Goal: Transaction & Acquisition: Purchase product/service

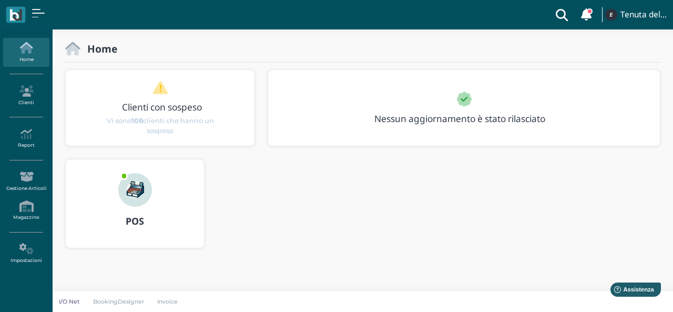
click at [147, 201] on div at bounding box center [135, 182] width 50 height 47
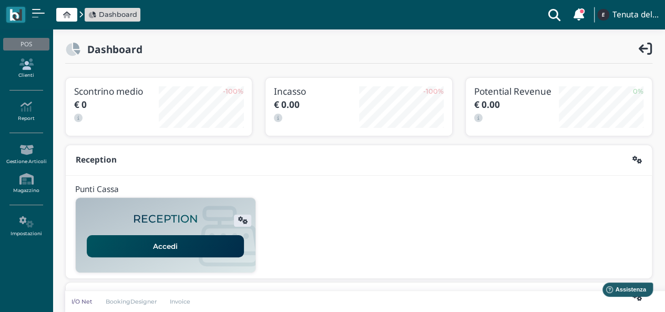
click at [39, 68] on icon at bounding box center [26, 64] width 46 height 12
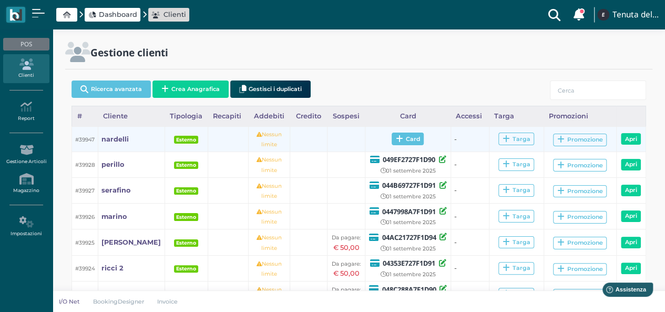
click at [406, 138] on span "Card" at bounding box center [408, 139] width 32 height 13
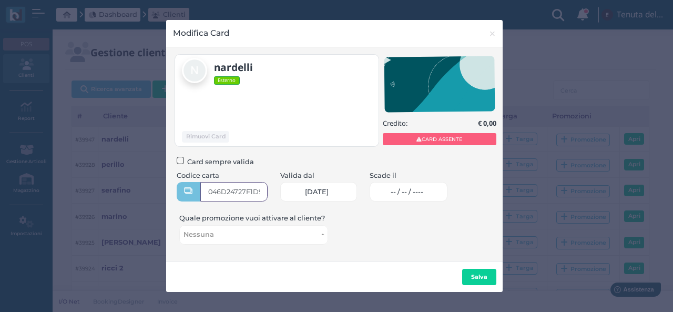
type input "046D24727F1D90"
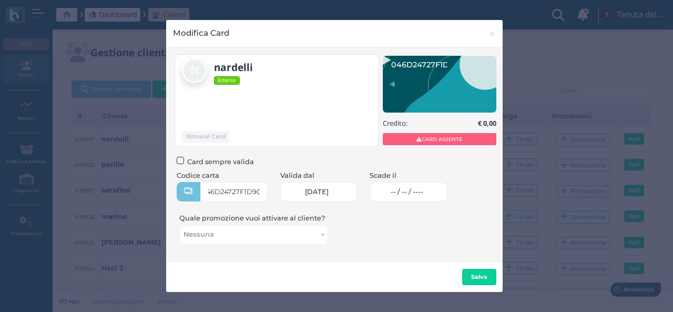
click at [411, 190] on span "-- / -- / ----" at bounding box center [407, 192] width 33 height 8
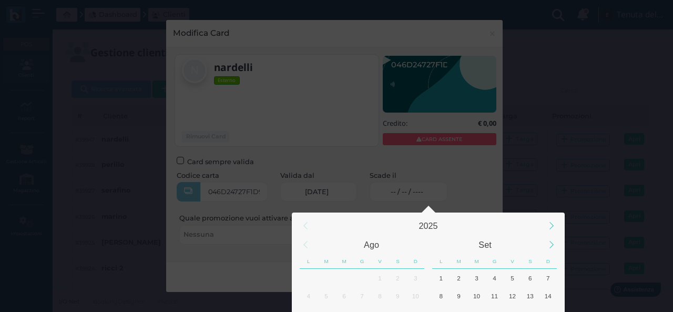
scroll to position [98, 0]
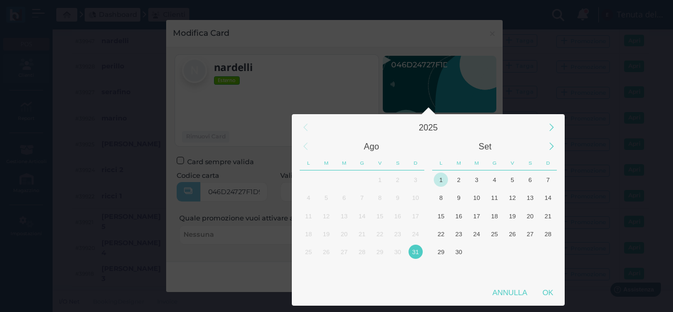
click at [443, 177] on div "1" at bounding box center [441, 180] width 14 height 14
click at [545, 292] on div "OK" at bounding box center [548, 292] width 26 height 19
type input "01/09/2025"
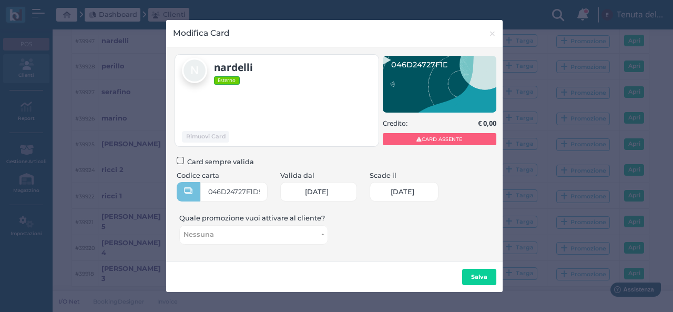
scroll to position [0, 44]
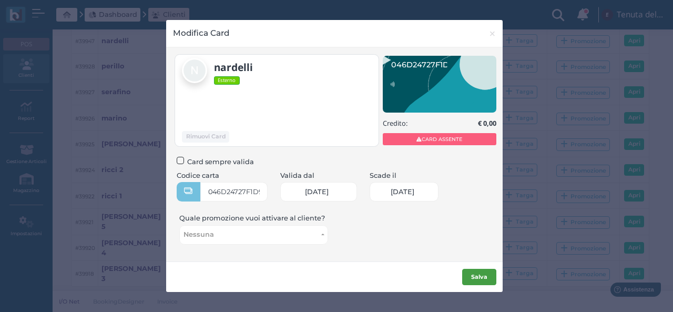
click at [476, 276] on b "Salva" at bounding box center [479, 276] width 16 height 7
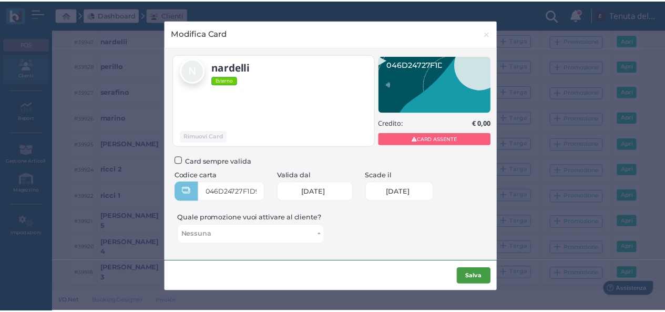
scroll to position [0, 0]
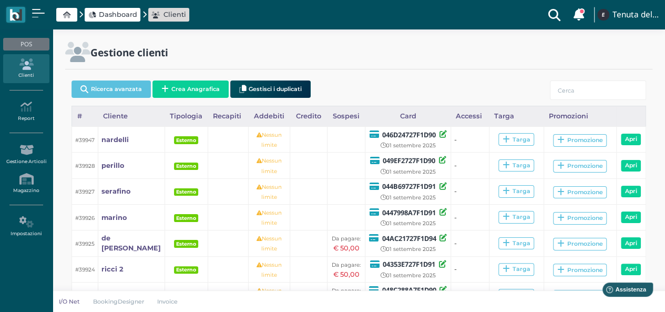
click at [470, 272] on td "-" at bounding box center [470, 269] width 38 height 26
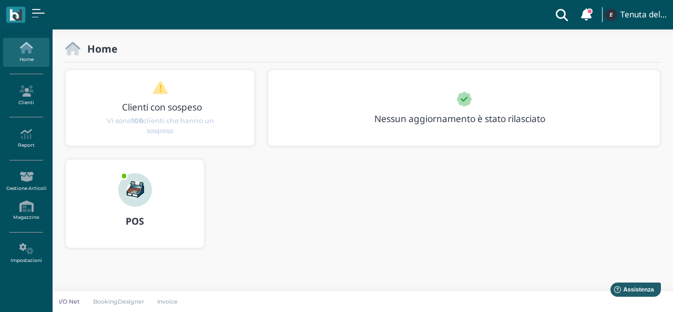
click at [102, 237] on div "POS" at bounding box center [135, 203] width 138 height 88
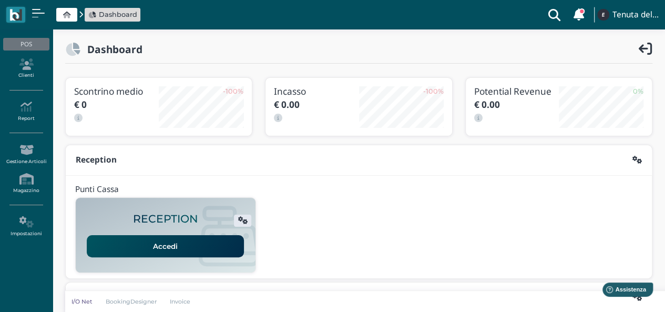
scroll to position [105, 0]
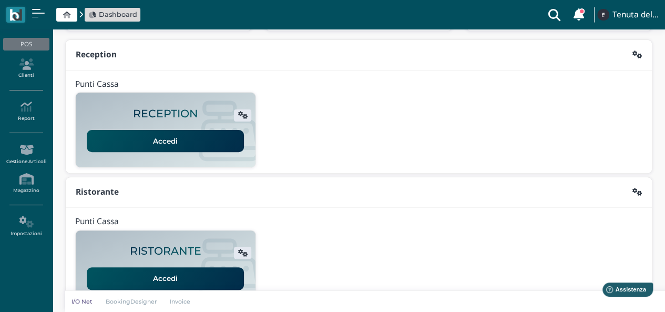
click at [161, 144] on link "Accedi" at bounding box center [165, 141] width 157 height 22
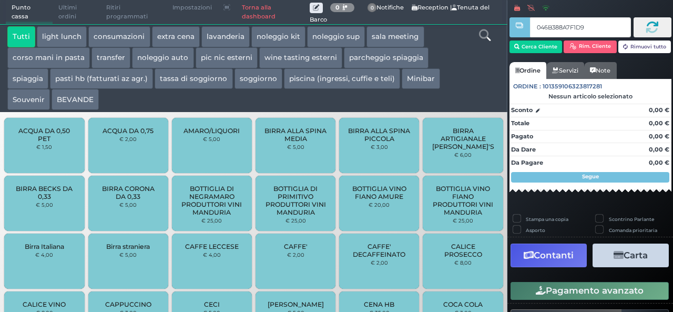
type input "046B388A7F1D94"
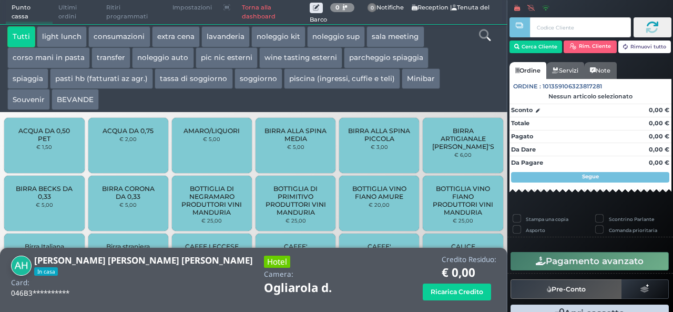
click at [488, 38] on icon at bounding box center [485, 35] width 12 height 12
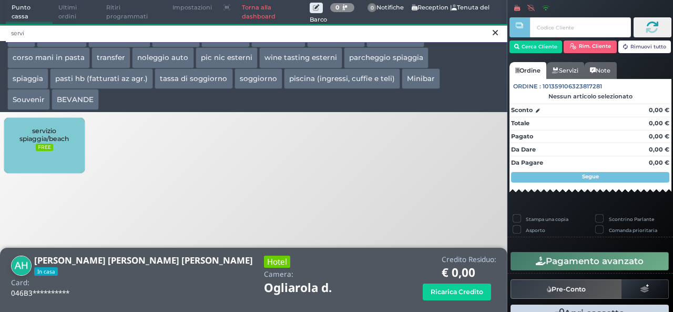
type input "servi"
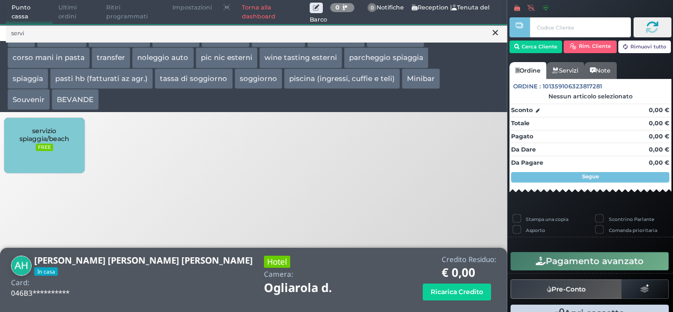
click at [74, 150] on div "servizio spiaggia/beach FREE" at bounding box center [44, 145] width 80 height 55
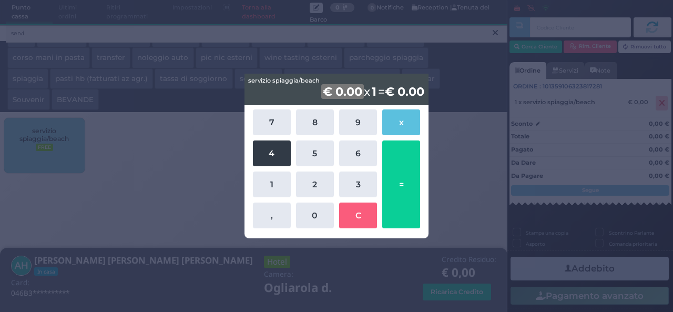
click at [284, 149] on button "4" at bounding box center [272, 153] width 38 height 26
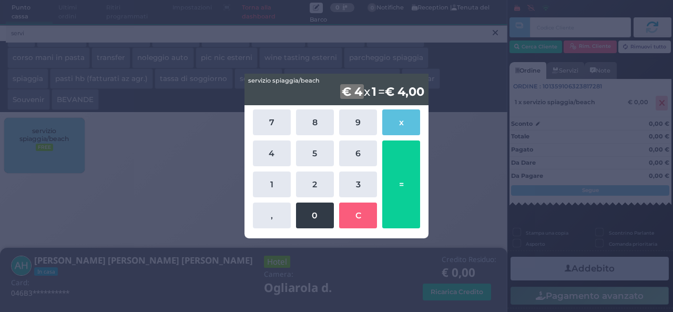
click at [310, 216] on button "0" at bounding box center [315, 216] width 38 height 26
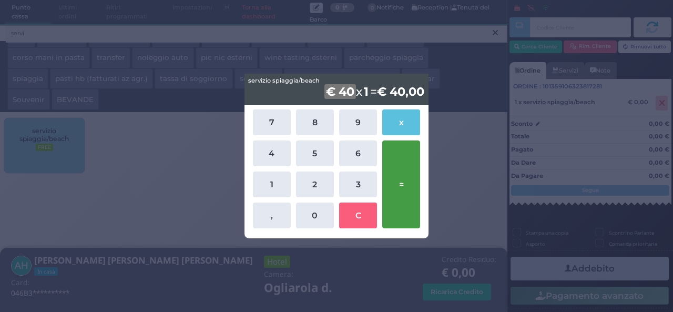
click at [403, 163] on button "=" at bounding box center [401, 184] width 38 height 88
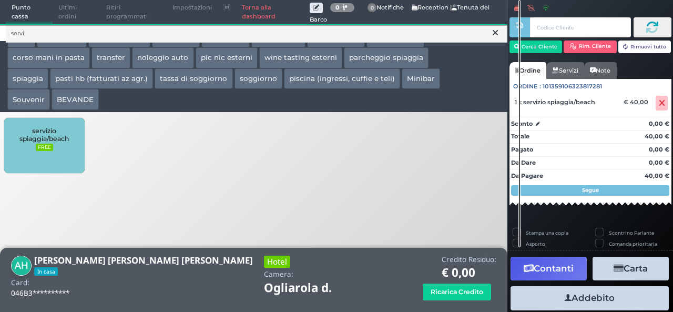
click at [589, 294] on button "Addebito" at bounding box center [590, 298] width 158 height 24
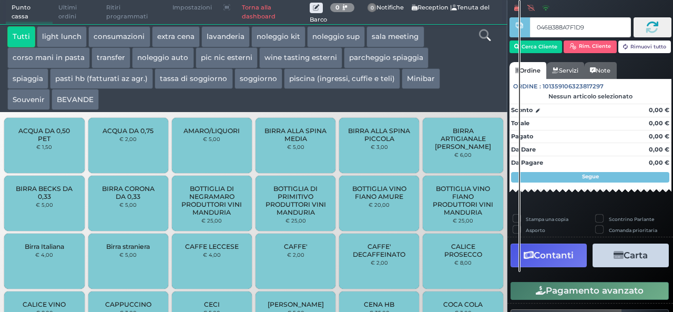
type input "046B388A7F1D94"
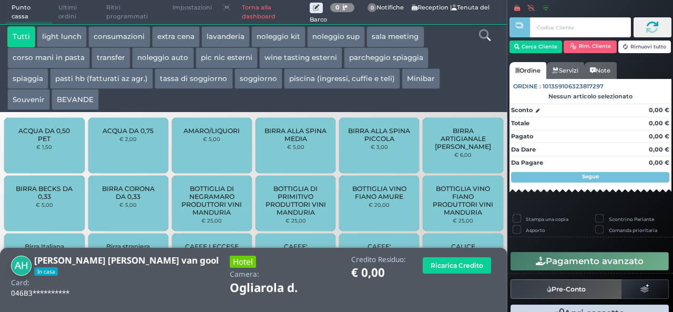
click at [488, 38] on icon at bounding box center [485, 35] width 12 height 12
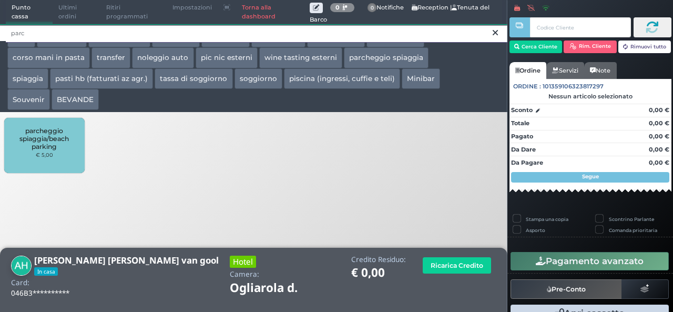
type input "parc"
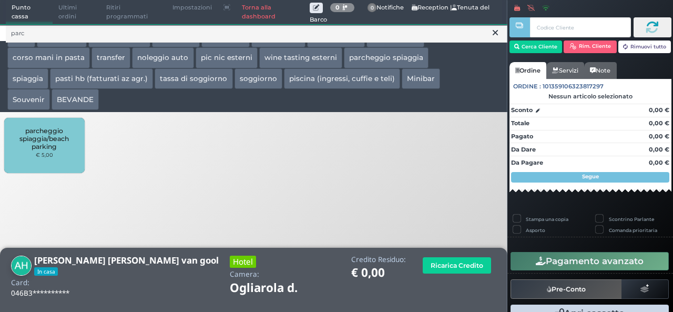
click at [63, 153] on div "parcheggio spiaggia/beach parking € 5,00" at bounding box center [44, 145] width 80 height 55
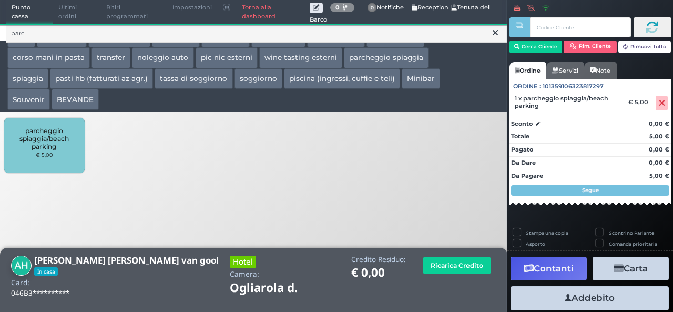
click at [597, 296] on button "Addebito" at bounding box center [590, 298] width 158 height 24
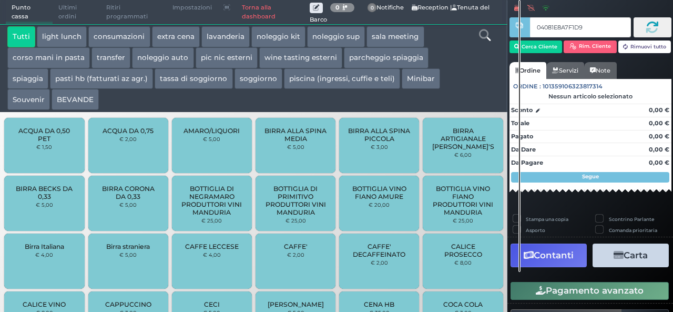
type input "04081E8A7F1D91"
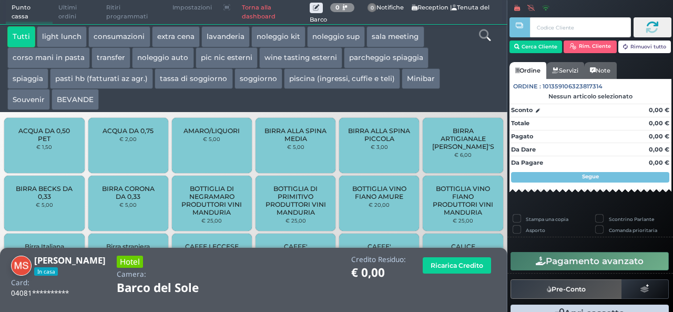
click at [488, 31] on icon at bounding box center [485, 35] width 12 height 12
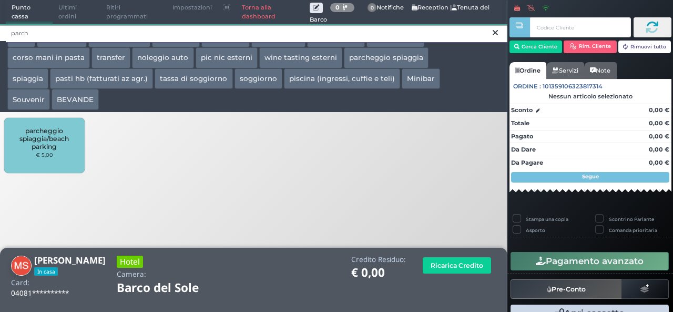
type input "parch"
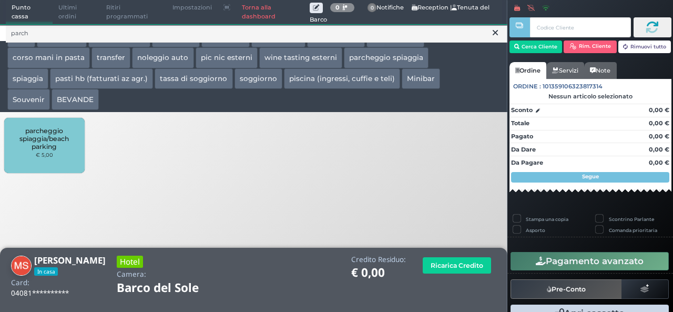
click at [62, 159] on div "parcheggio spiaggia/beach parking € 5,00" at bounding box center [44, 145] width 80 height 55
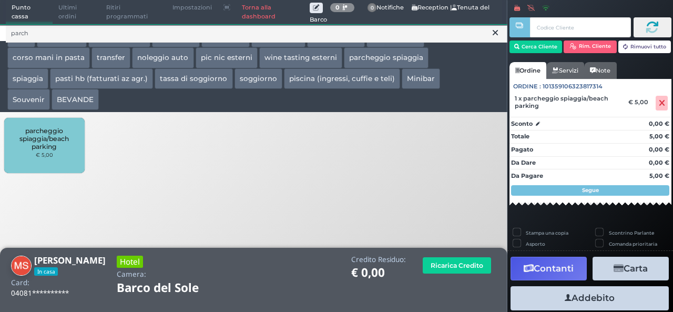
click at [25, 144] on span "parcheggio spiaggia/beach parking" at bounding box center [44, 139] width 63 height 24
click at [598, 296] on button "Addebito" at bounding box center [590, 298] width 158 height 24
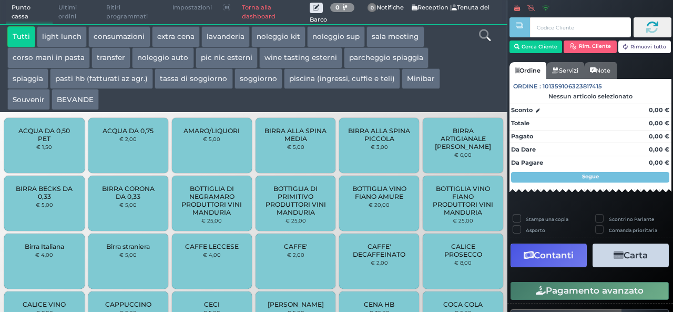
drag, startPoint x: 0, startPoint y: 0, endPoint x: 571, endPoint y: 293, distance: 642.0
click at [573, 293] on button "Pagamento avanzato" at bounding box center [590, 291] width 158 height 18
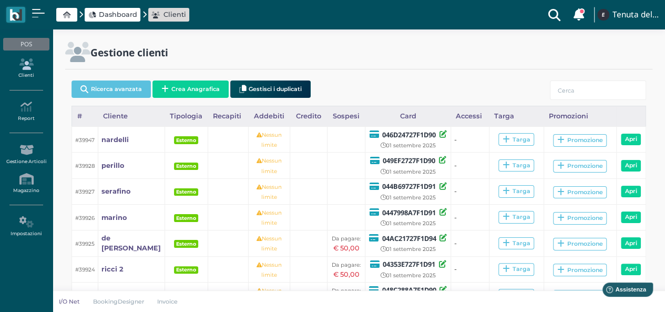
click at [25, 71] on link "Clienti" at bounding box center [26, 68] width 46 height 29
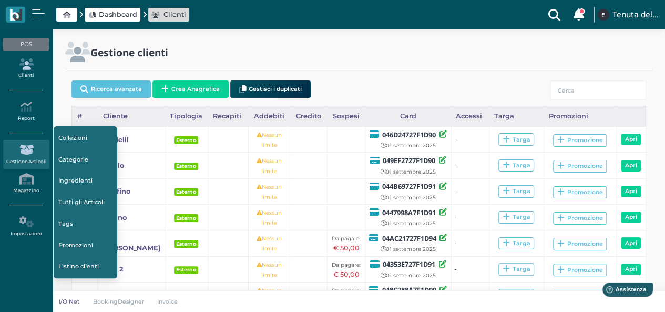
click at [27, 62] on icon at bounding box center [26, 64] width 46 height 12
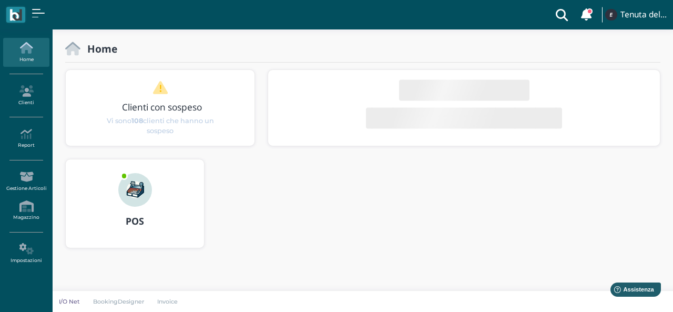
click at [143, 220] on b "POS" at bounding box center [135, 221] width 18 height 13
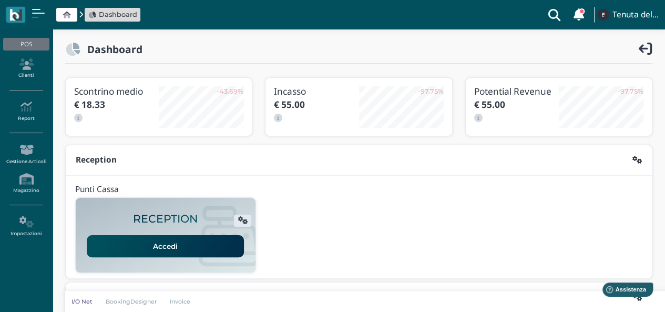
click at [184, 241] on link "Accedi" at bounding box center [165, 246] width 157 height 22
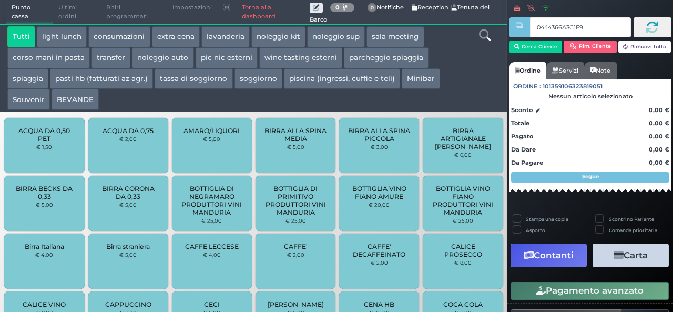
type input "0444366A3C1E90"
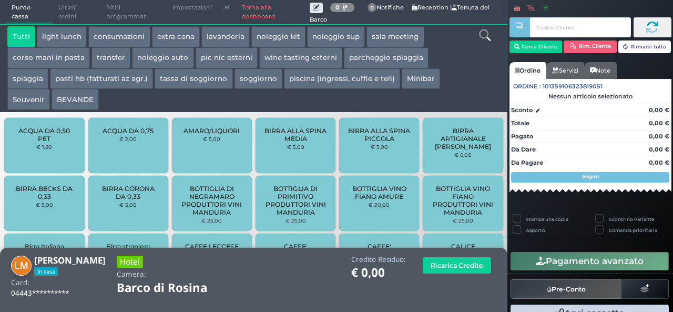
click at [484, 38] on icon at bounding box center [485, 35] width 12 height 12
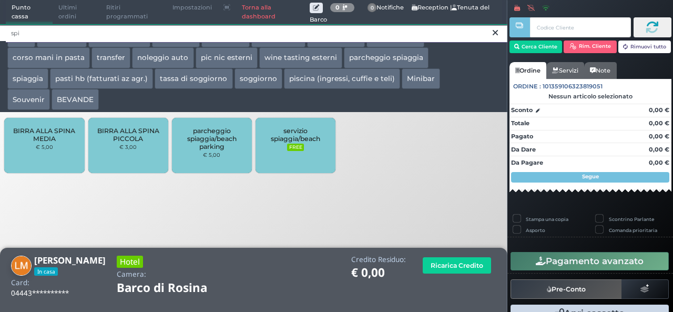
type input "spi"
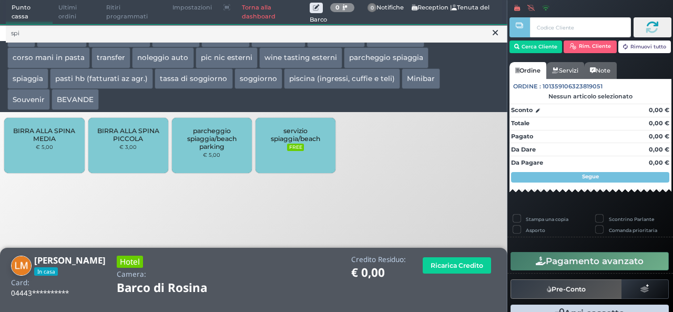
click at [287, 157] on div "servizio spiaggia/beach FREE" at bounding box center [296, 145] width 80 height 55
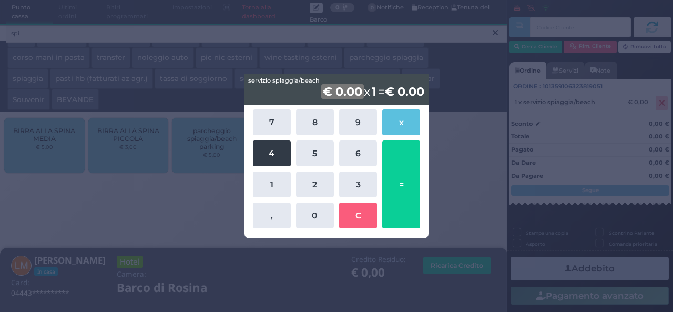
click at [278, 150] on button "4" at bounding box center [272, 153] width 38 height 26
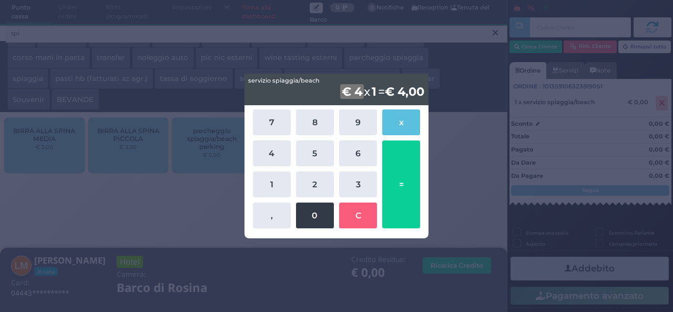
click at [328, 219] on button "0" at bounding box center [315, 216] width 38 height 26
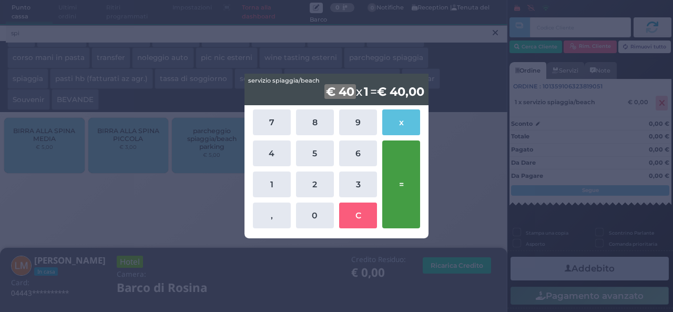
click at [397, 175] on button "=" at bounding box center [401, 184] width 38 height 88
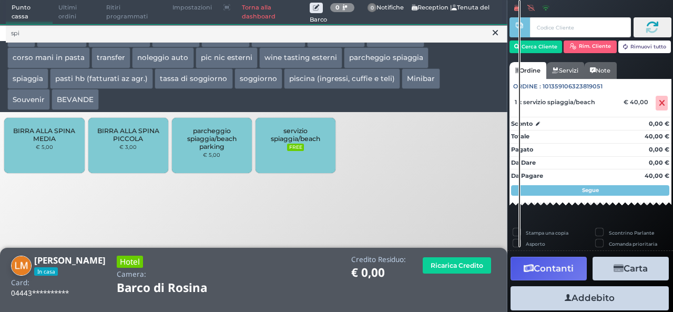
scroll to position [29, 0]
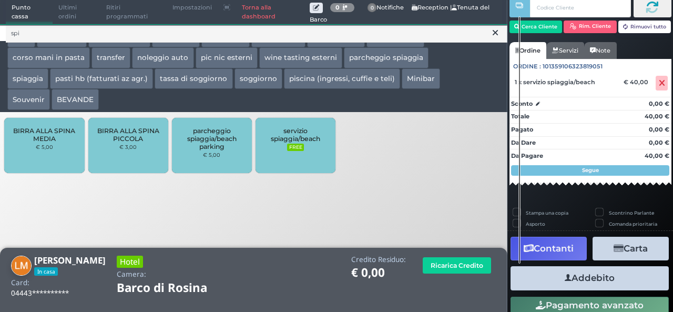
click at [598, 274] on button "Addebito" at bounding box center [590, 278] width 158 height 24
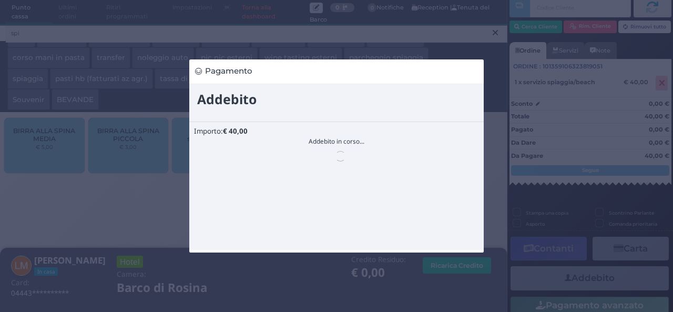
scroll to position [0, 0]
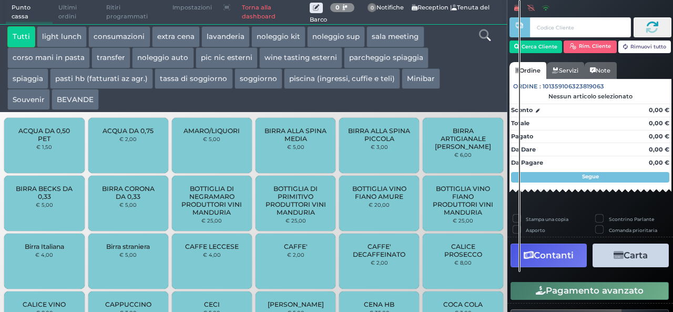
click at [482, 36] on icon at bounding box center [485, 35] width 12 height 12
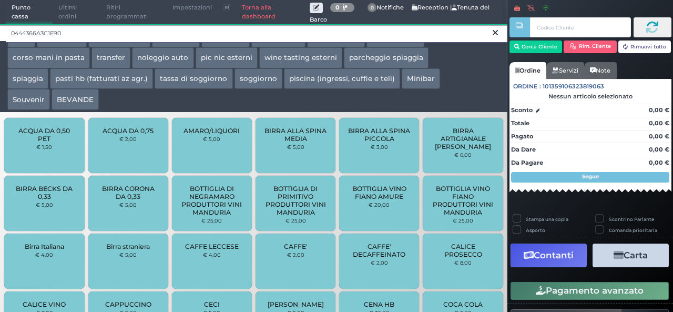
type input "0444366A3C1E90"
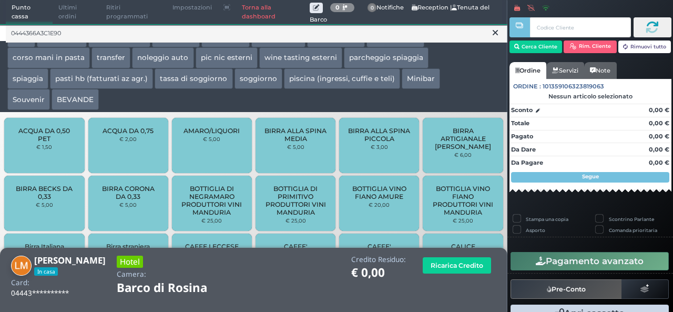
click at [494, 32] on icon at bounding box center [495, 32] width 5 height 11
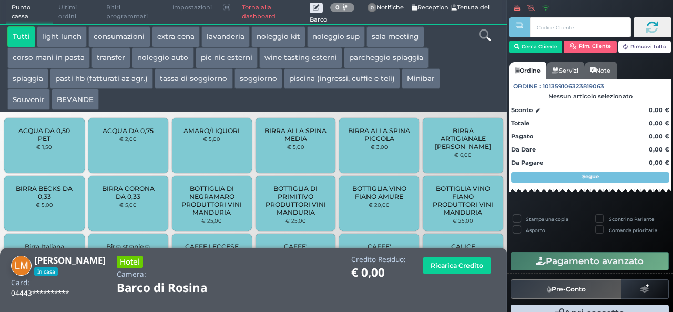
click at [487, 37] on icon at bounding box center [485, 35] width 12 height 12
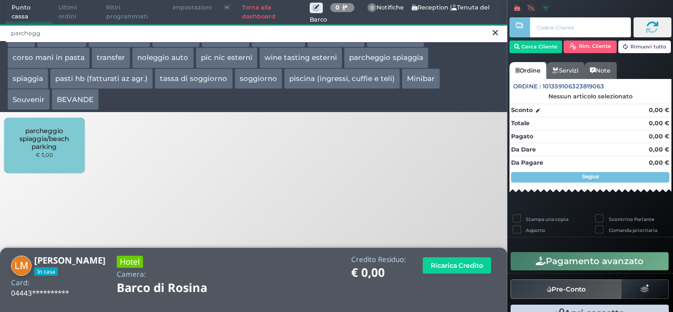
type input "parchegg"
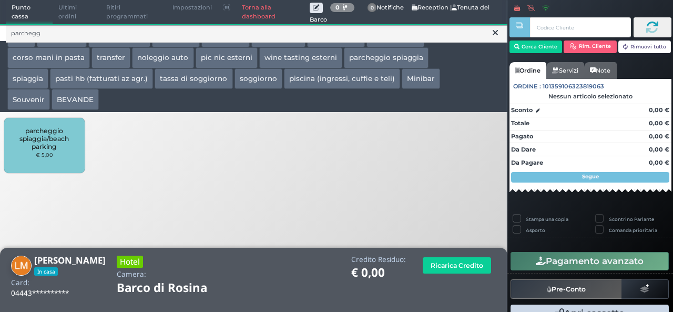
click at [35, 145] on span "parcheggio spiaggia/beach parking" at bounding box center [44, 139] width 63 height 24
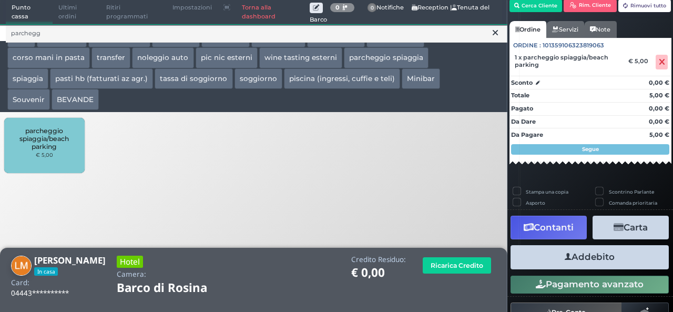
scroll to position [60, 0]
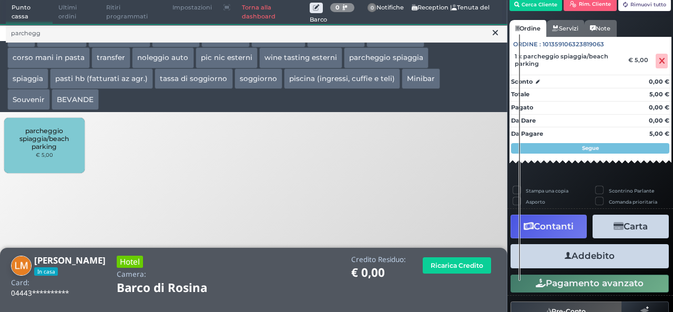
click at [591, 257] on button "Addebito" at bounding box center [590, 256] width 158 height 24
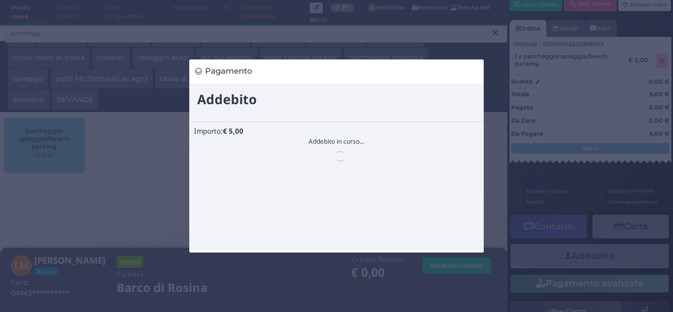
scroll to position [0, 0]
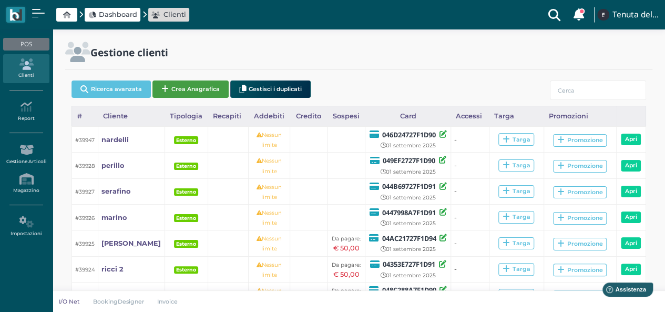
click at [206, 83] on button "Crea Anagrafica" at bounding box center [191, 88] width 76 height 17
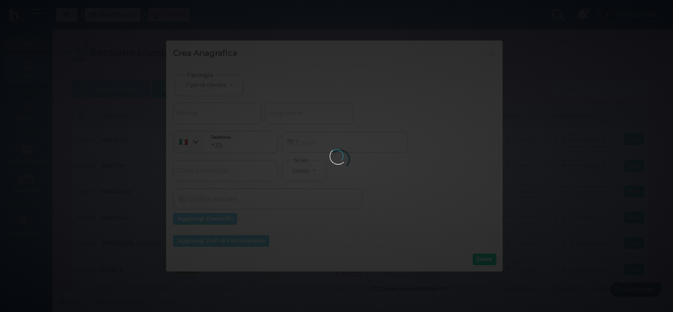
select select
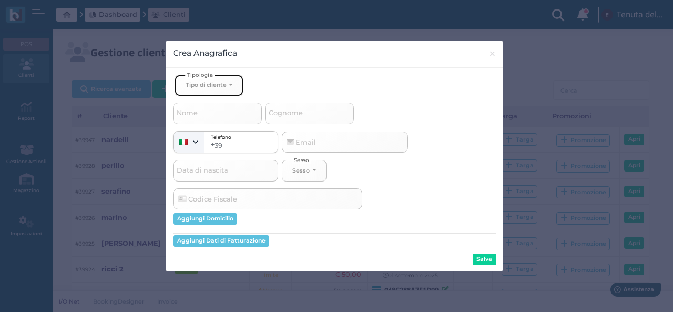
click at [203, 82] on div "Tipo di cliente" at bounding box center [206, 84] width 41 height 7
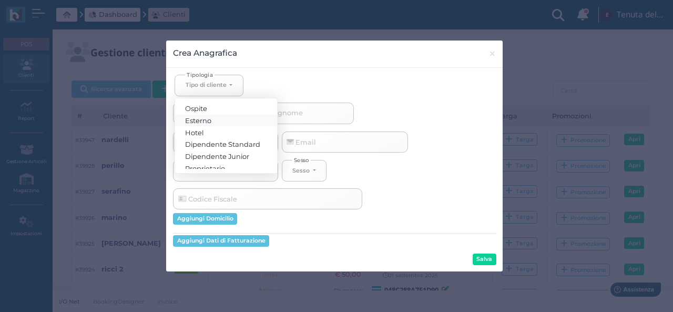
click at [210, 120] on span "Esterno" at bounding box center [199, 120] width 26 height 8
select select "[object Object]"
select select
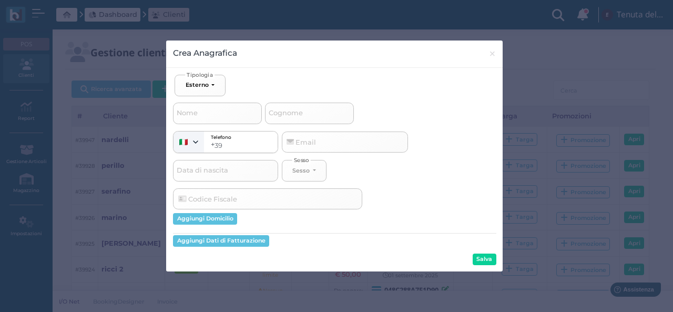
click at [284, 115] on span "Cognome" at bounding box center [285, 113] width 37 height 13
click at [284, 115] on input "Cognome" at bounding box center [309, 113] width 89 height 21
type input "g"
select select
type input "gi"
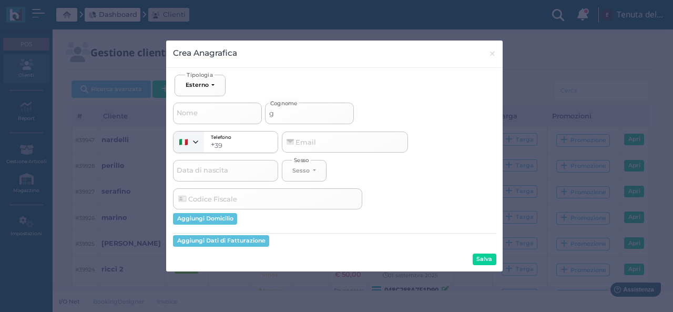
select select
type input "gia"
select select
type input "gian"
select select
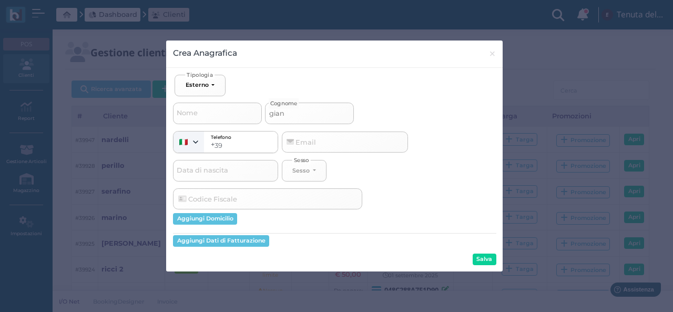
type input "gianc"
select select
type input "gianca"
select select
type input "giancar"
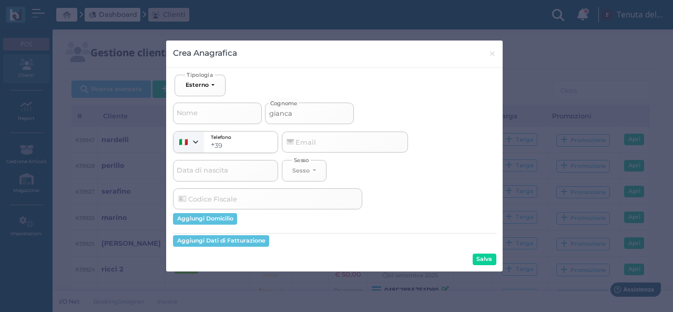
select select
type input "giancarl"
select select
type input "[PERSON_NAME]"
select select
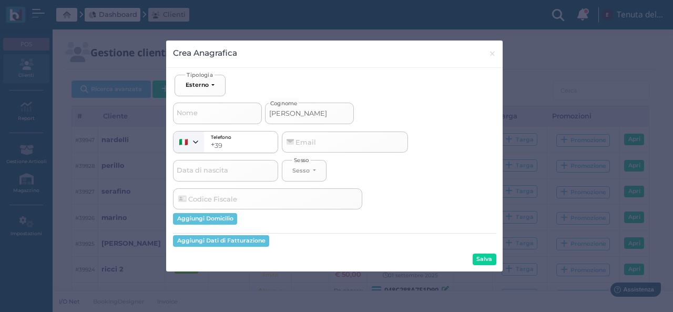
type input "[PERSON_NAME]"
select select
type input "[PERSON_NAME]"
click at [489, 260] on button "Salva" at bounding box center [485, 260] width 24 height 12
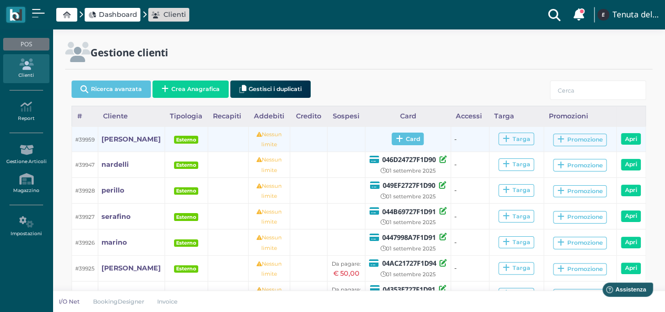
click at [415, 139] on span "Card" at bounding box center [408, 139] width 32 height 13
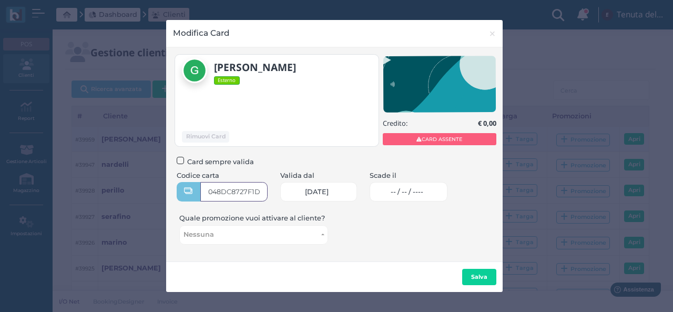
type input "048DC8727F1D90"
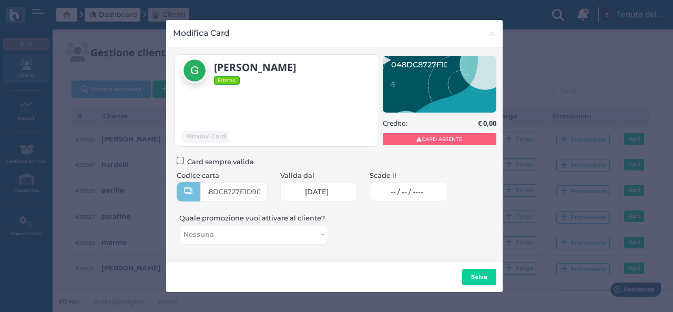
click at [423, 192] on span "-- / -- / ----" at bounding box center [407, 192] width 33 height 8
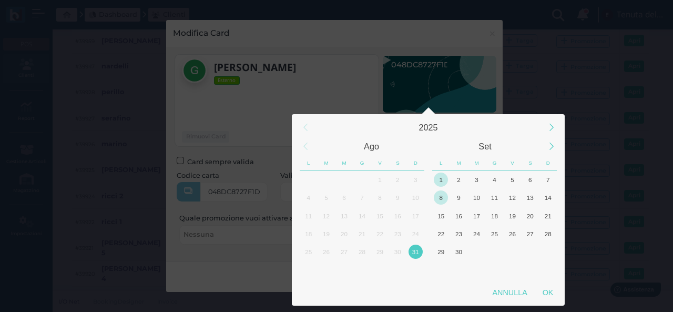
click at [440, 180] on div "1" at bounding box center [441, 180] width 14 height 14
click at [558, 302] on div "OK" at bounding box center [548, 292] width 26 height 19
type input "[DATE]"
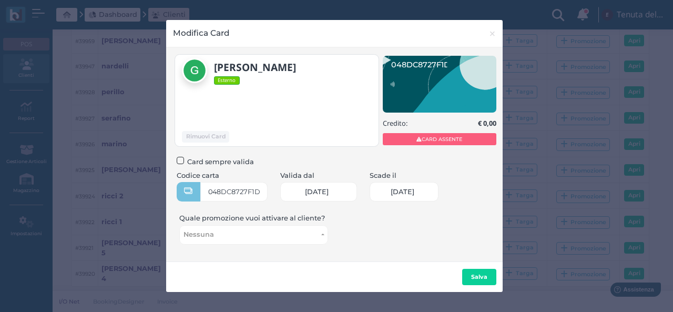
scroll to position [0, 44]
click at [490, 282] on button "Salva" at bounding box center [479, 277] width 34 height 17
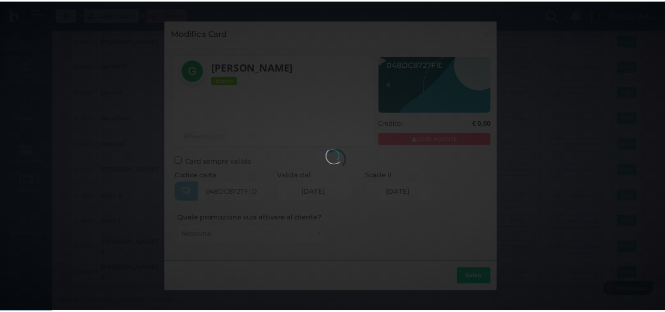
scroll to position [0, 0]
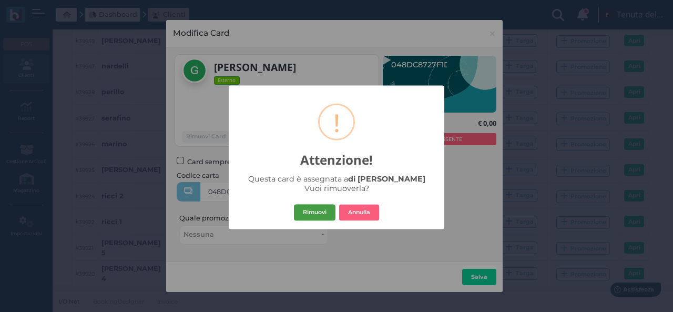
click at [312, 213] on button "Rimuovi" at bounding box center [315, 212] width 42 height 17
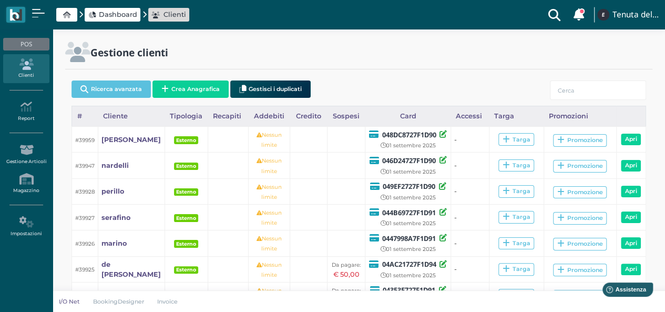
click at [25, 73] on link "Clienti" at bounding box center [26, 68] width 46 height 29
click at [120, 14] on span "Dashboard" at bounding box center [118, 14] width 38 height 10
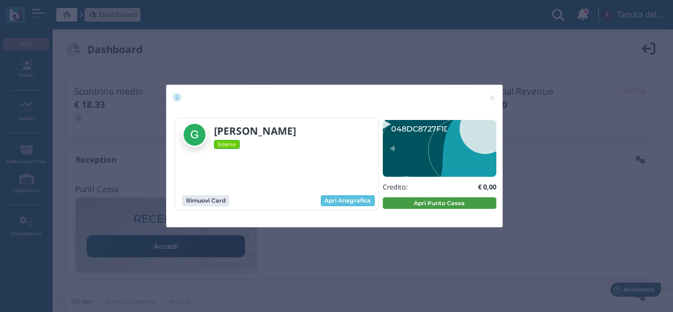
click at [451, 206] on button "Apri Punto Cassa" at bounding box center [440, 203] width 114 height 12
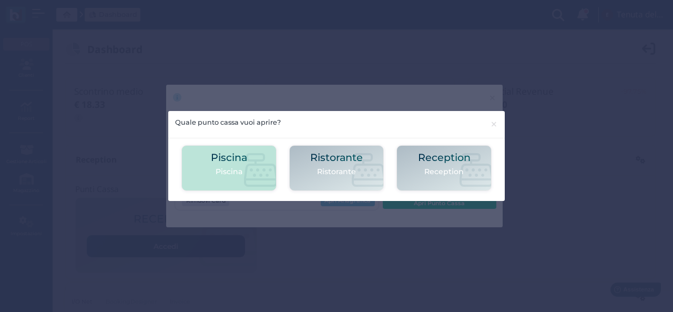
click at [220, 172] on p "Piscina" at bounding box center [229, 171] width 36 height 11
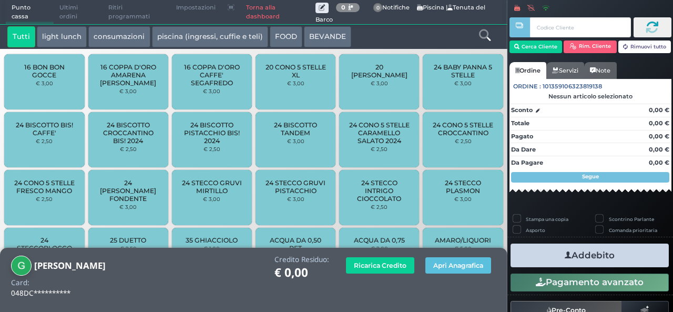
click at [482, 33] on icon at bounding box center [485, 35] width 12 height 12
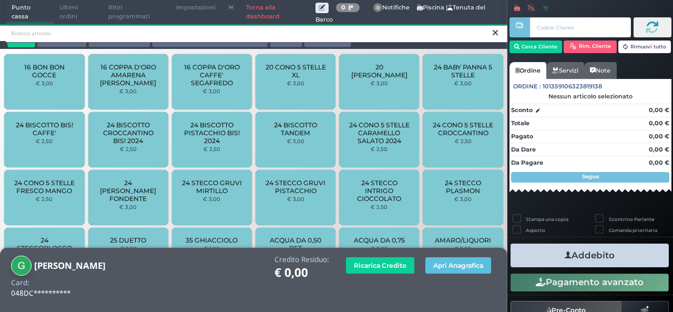
click at [436, 33] on input "search" at bounding box center [257, 33] width 502 height 18
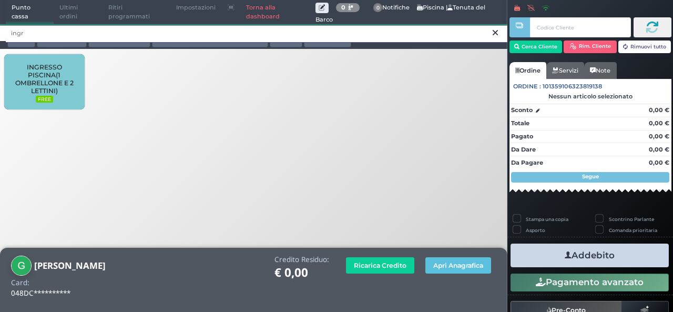
type input "ingr"
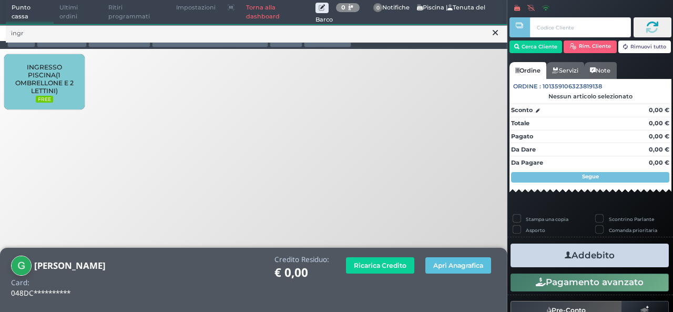
click at [46, 79] on span "INGRESSO PISCINA(1 OMBRELLONE E 2 LETTINI)" at bounding box center [44, 79] width 63 height 32
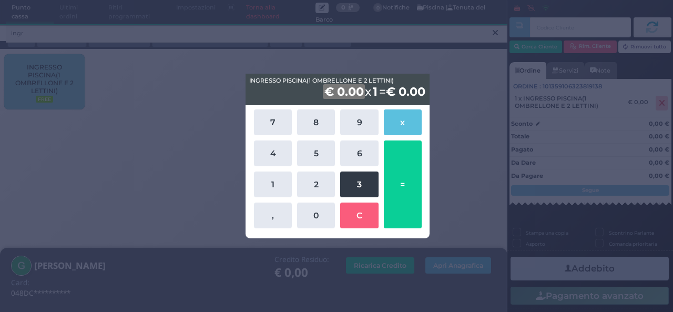
click at [352, 186] on button "3" at bounding box center [359, 184] width 38 height 26
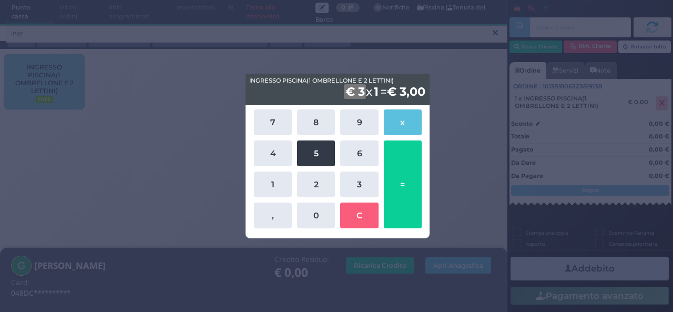
click at [321, 151] on button "5" at bounding box center [316, 153] width 38 height 26
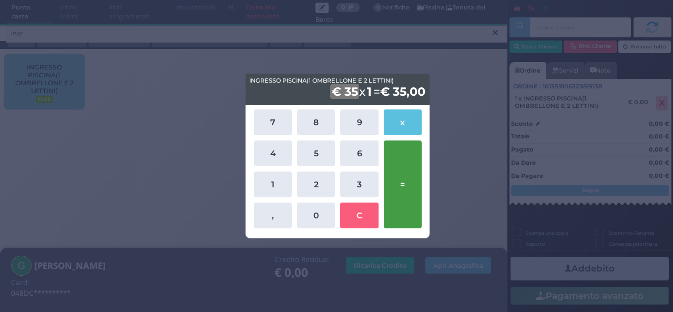
click at [415, 162] on button "=" at bounding box center [403, 184] width 38 height 88
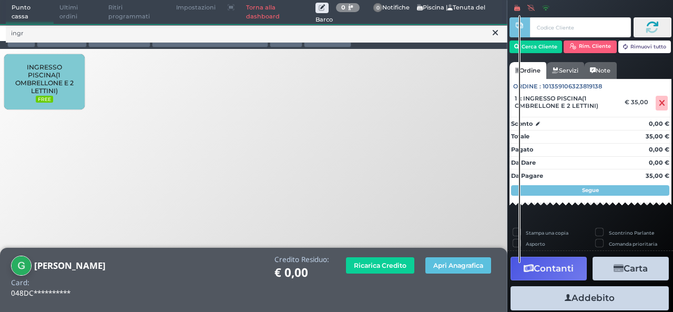
scroll to position [60, 0]
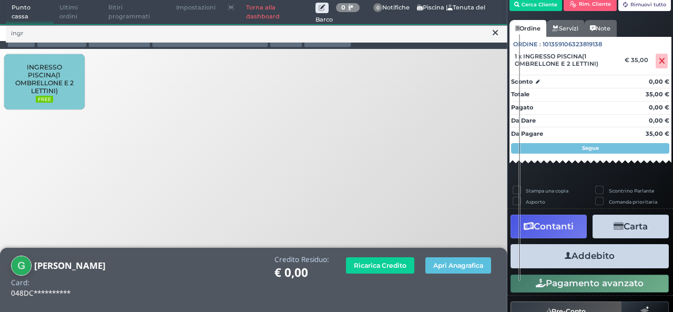
click at [578, 255] on button "Addebito" at bounding box center [590, 256] width 158 height 24
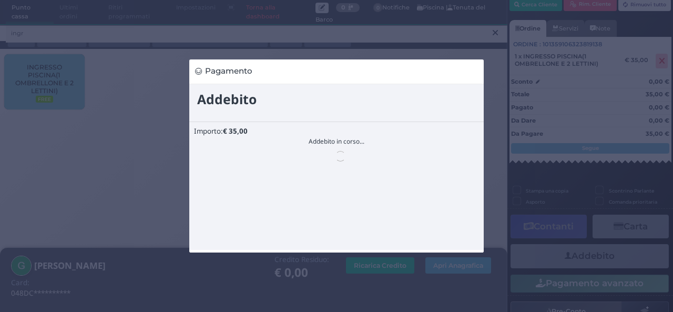
scroll to position [0, 0]
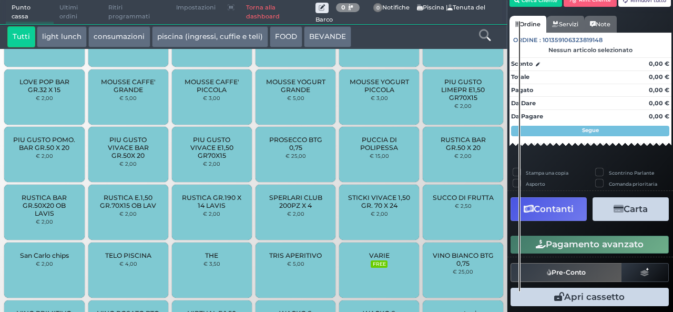
scroll to position [33, 0]
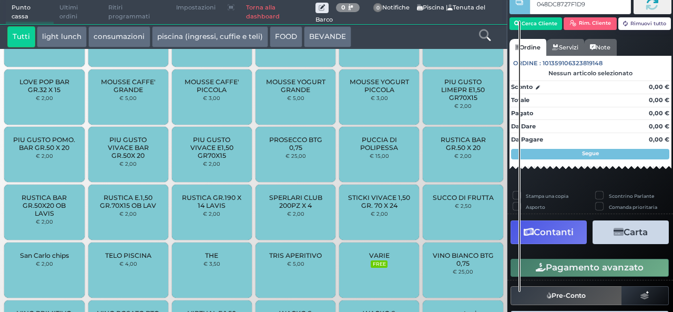
type input "048DC8727F1D90"
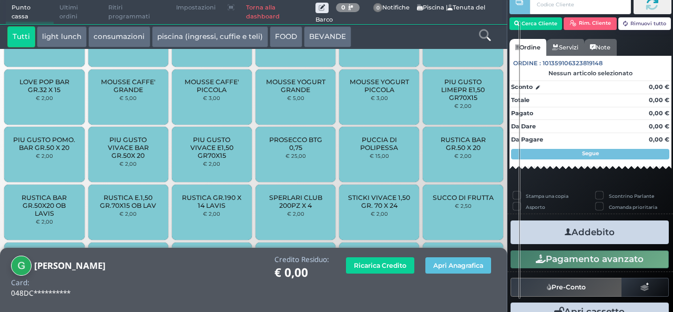
click at [487, 35] on icon at bounding box center [485, 35] width 12 height 12
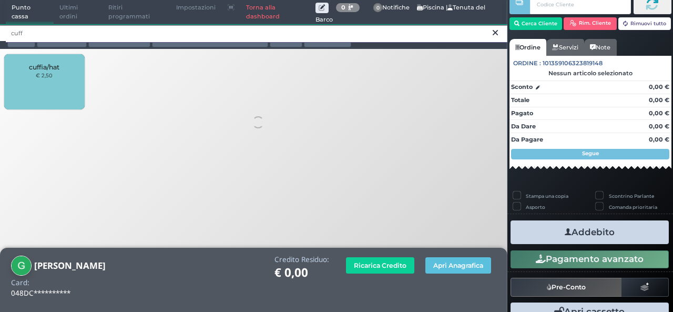
scroll to position [0, 0]
type input "cuff"
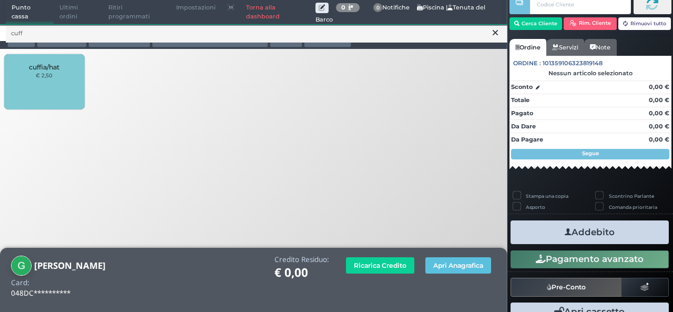
click at [40, 88] on div "cuffia/hat € 2,50" at bounding box center [44, 81] width 80 height 55
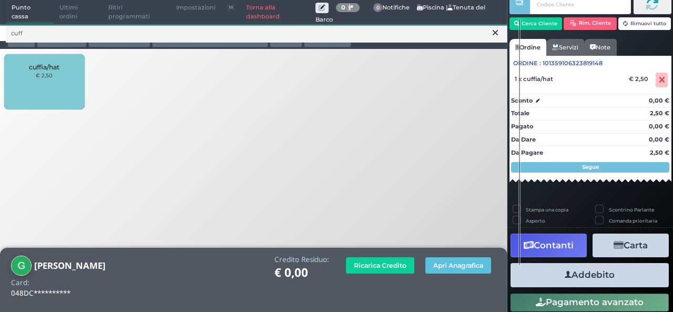
drag, startPoint x: 611, startPoint y: 276, endPoint x: 578, endPoint y: 266, distance: 35.1
click at [608, 276] on button "Addebito" at bounding box center [590, 275] width 158 height 24
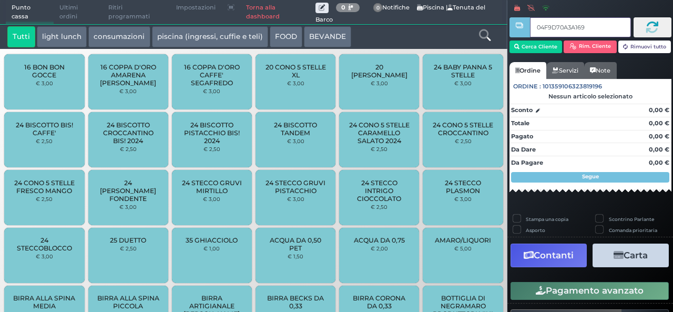
type input "04F9D70A3A1691"
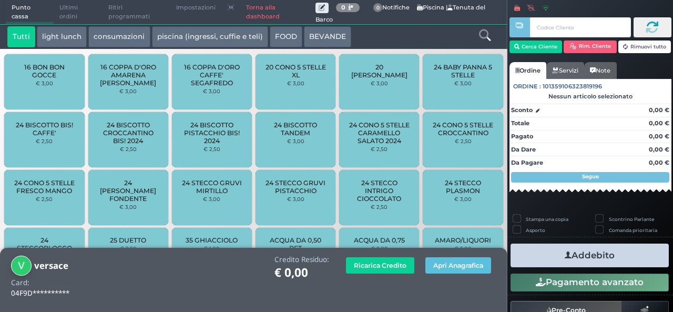
click at [484, 36] on icon at bounding box center [485, 35] width 12 height 12
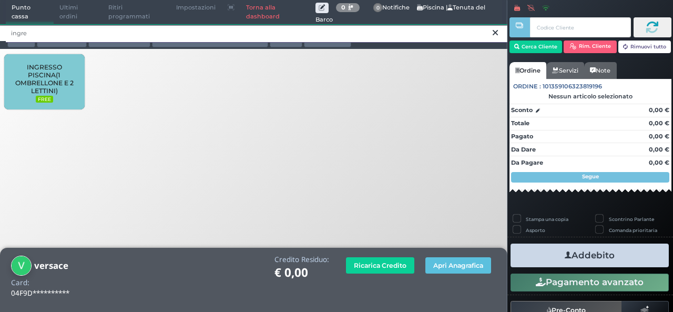
type input "ingre"
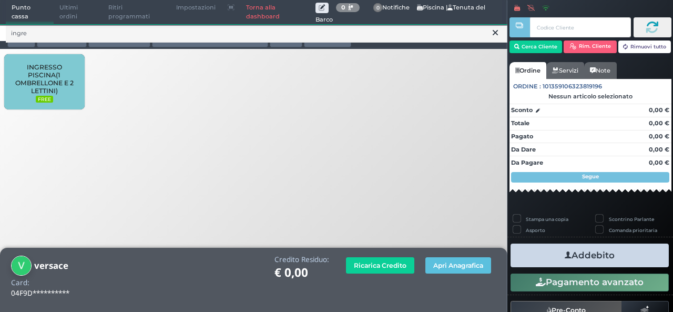
click at [50, 84] on span "INGRESSO PISCINA(1 OMBRELLONE E 2 LETTINI)" at bounding box center [44, 79] width 63 height 32
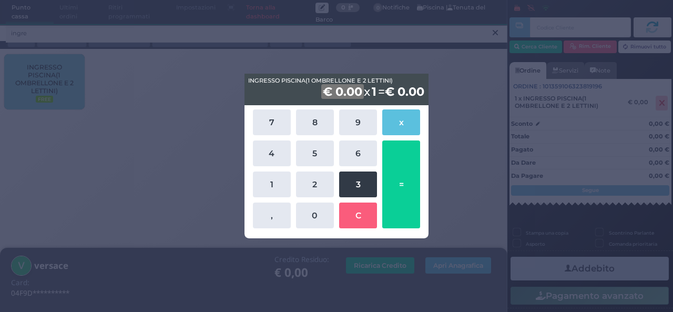
click at [363, 184] on button "3" at bounding box center [358, 184] width 38 height 26
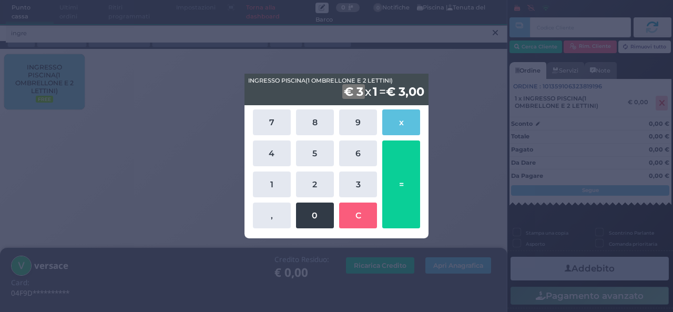
click at [320, 218] on button "0" at bounding box center [315, 216] width 38 height 26
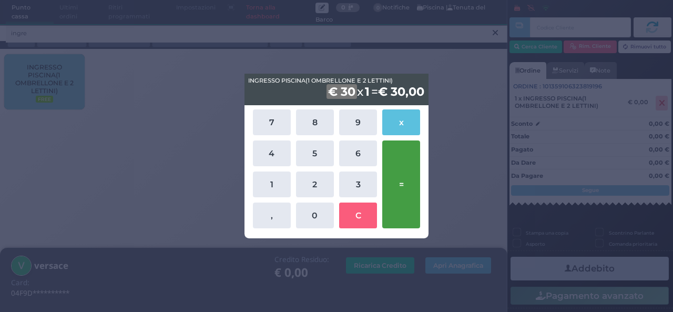
click at [405, 174] on button "=" at bounding box center [401, 184] width 38 height 88
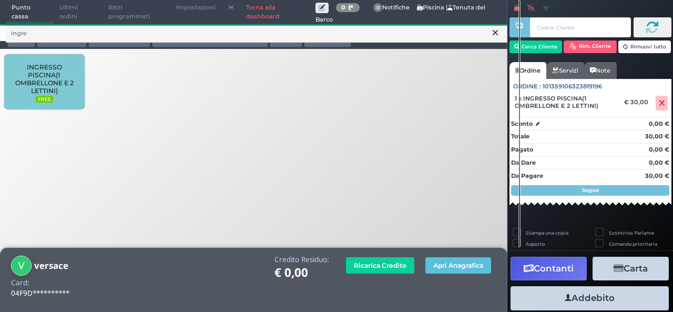
click at [597, 296] on button "Addebito" at bounding box center [590, 298] width 158 height 24
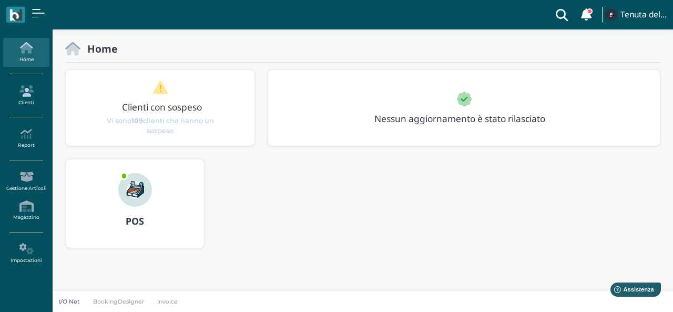
click at [26, 92] on link "Clienti" at bounding box center [26, 95] width 46 height 29
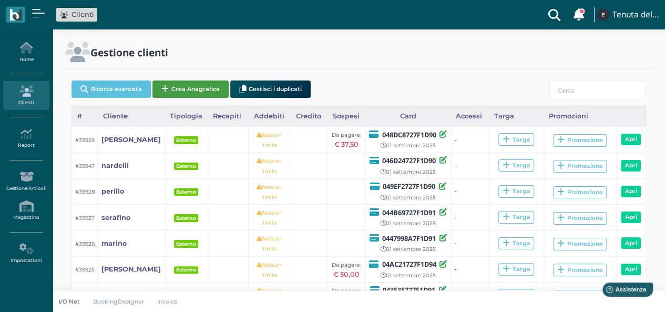
click at [188, 83] on button "Crea Anagrafica" at bounding box center [191, 88] width 76 height 17
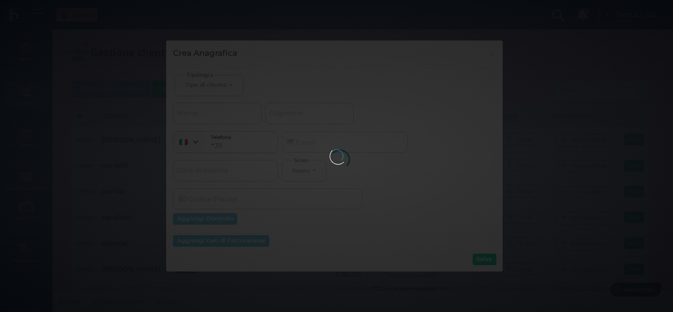
select select
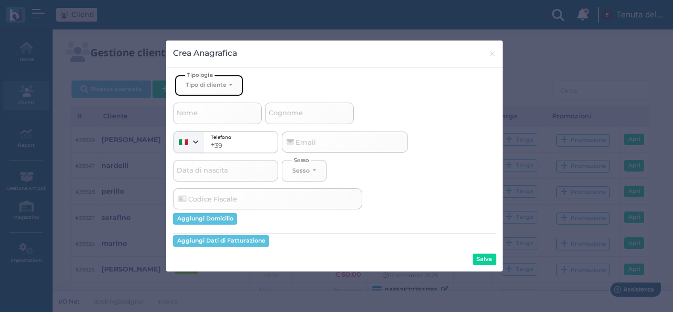
click at [211, 88] on button "Tipo di cliente" at bounding box center [209, 86] width 68 height 22
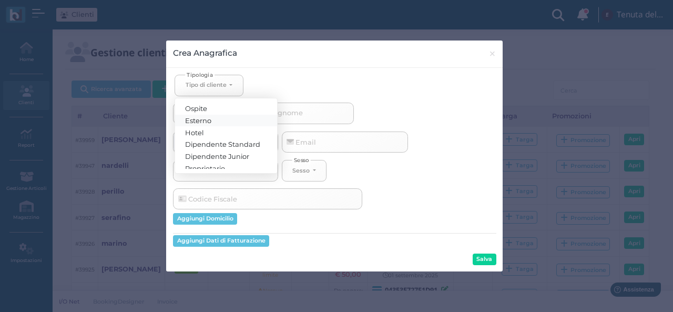
click at [206, 118] on span "Esterno" at bounding box center [199, 120] width 26 height 8
select select "[object Object]"
select select
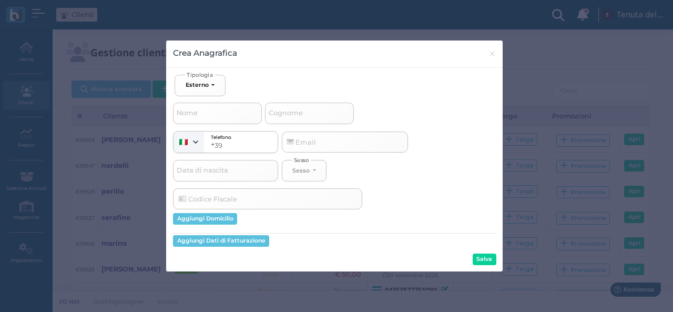
click at [300, 109] on span "Cognome" at bounding box center [285, 113] width 37 height 13
click at [300, 109] on input "Cognome" at bounding box center [309, 113] width 89 height 21
type input "v"
select select
type input "ve"
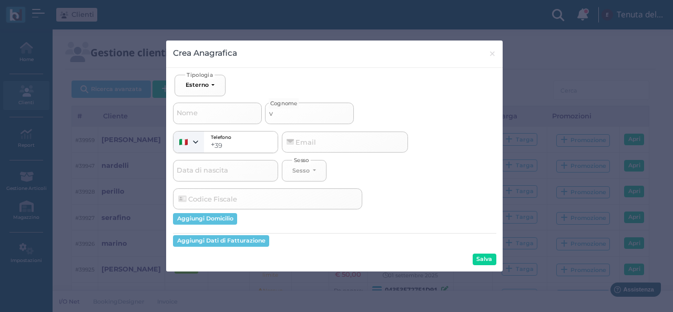
select select
type input "ver"
select select
type input "vers"
select select
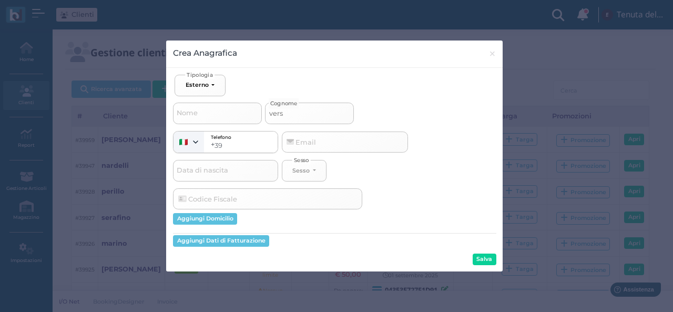
type input "versa"
select select
type input "versac"
select select
type input "versace"
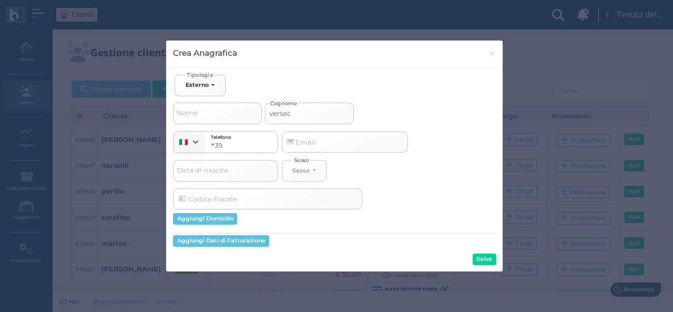
select select
type input "versace"
click at [491, 263] on button "Salva" at bounding box center [485, 260] width 24 height 12
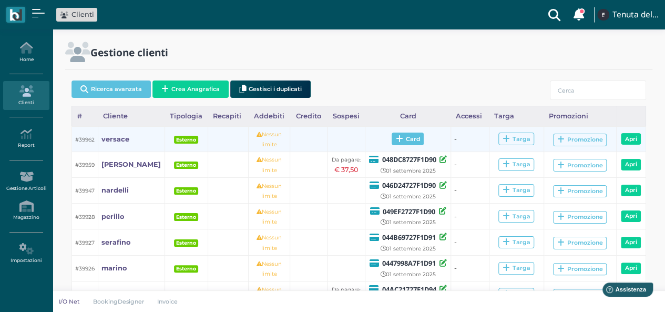
click at [411, 143] on span "Card" at bounding box center [408, 139] width 32 height 13
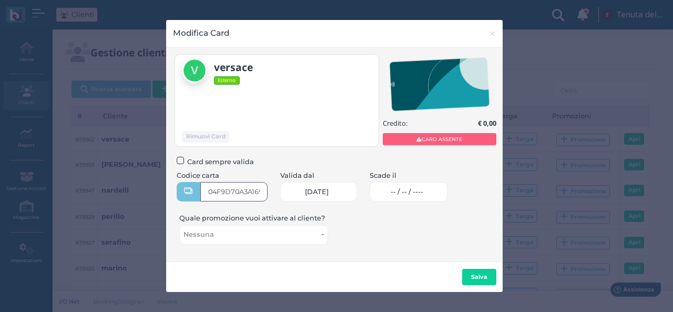
type input "04F9D70A3A1691"
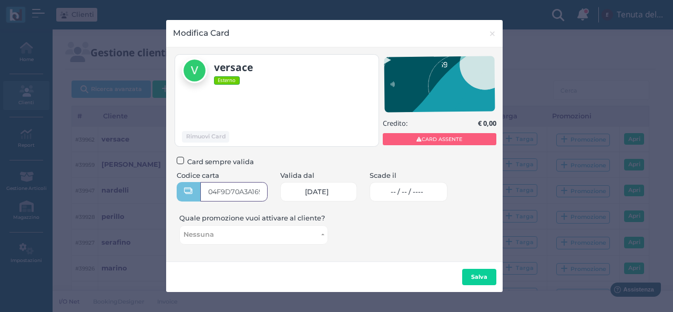
scroll to position [0, 6]
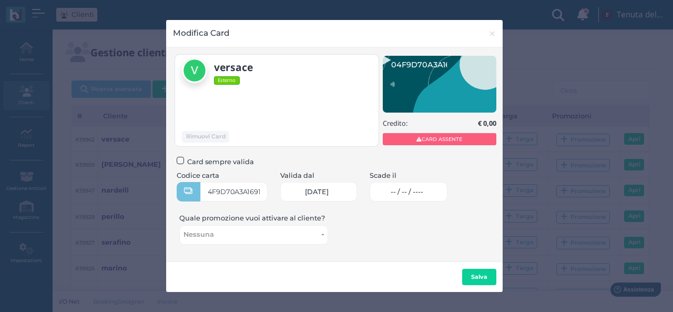
click at [431, 196] on link "-- / -- / ----" at bounding box center [409, 191] width 78 height 19
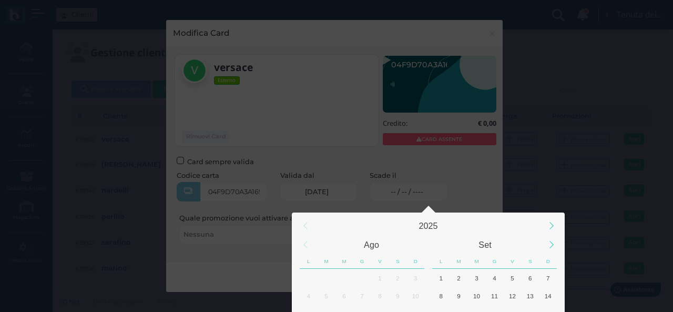
scroll to position [98, 0]
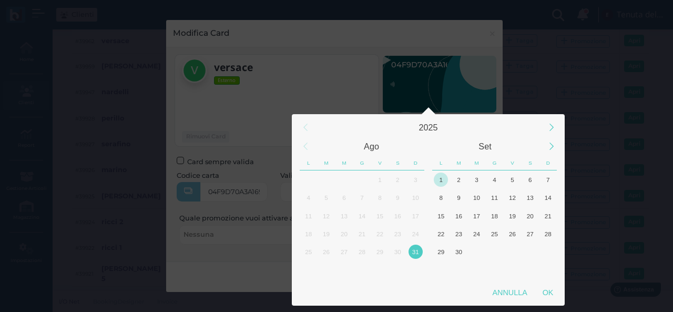
click at [442, 174] on div "1" at bounding box center [441, 180] width 14 height 14
click at [547, 291] on div "OK" at bounding box center [548, 292] width 26 height 19
type input "01/09/2025"
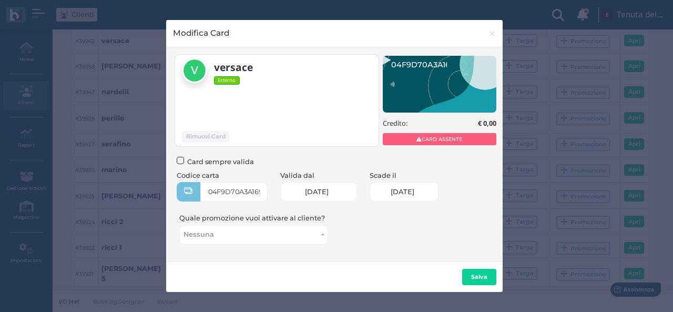
scroll to position [0, 44]
click at [487, 278] on button "Salva" at bounding box center [479, 277] width 34 height 17
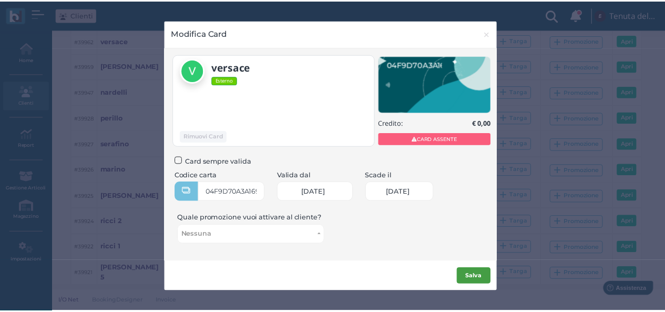
scroll to position [0, 0]
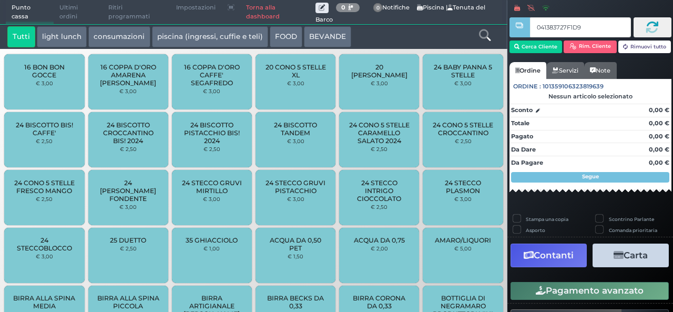
type input "041383727F1D91"
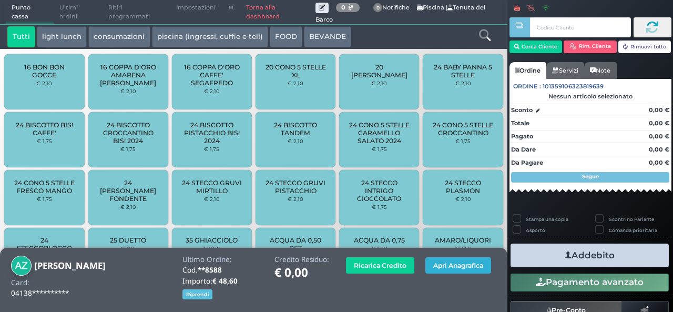
click at [446, 266] on button "Apri Anagrafica" at bounding box center [459, 265] width 66 height 16
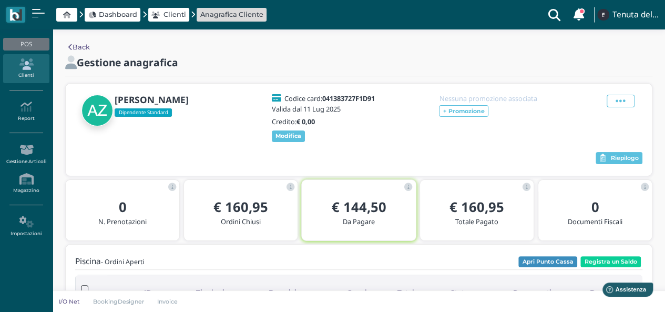
scroll to position [53, 0]
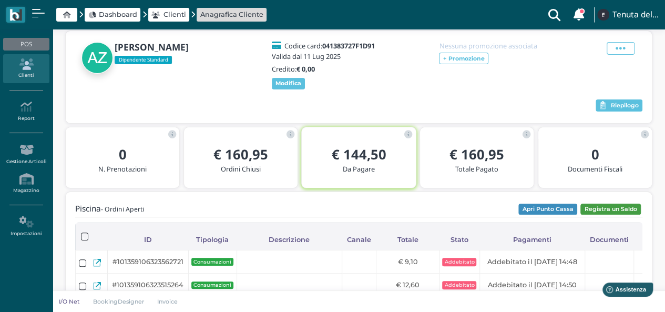
click at [622, 204] on button "Registra un Saldo" at bounding box center [611, 210] width 60 height 12
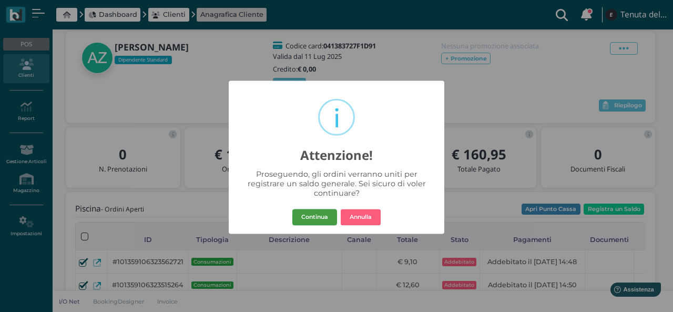
click at [318, 220] on button "Continua" at bounding box center [314, 217] width 45 height 17
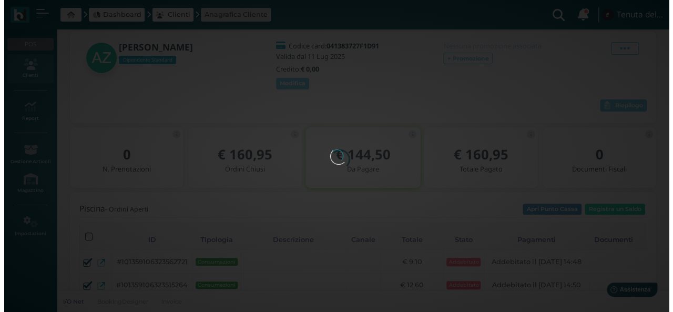
scroll to position [0, 0]
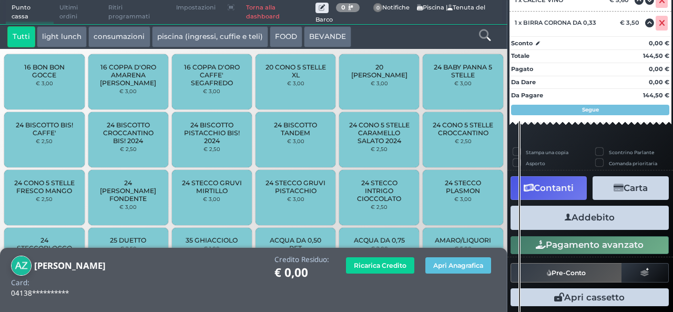
scroll to position [280, 0]
click at [619, 185] on button "Carta" at bounding box center [631, 188] width 76 height 24
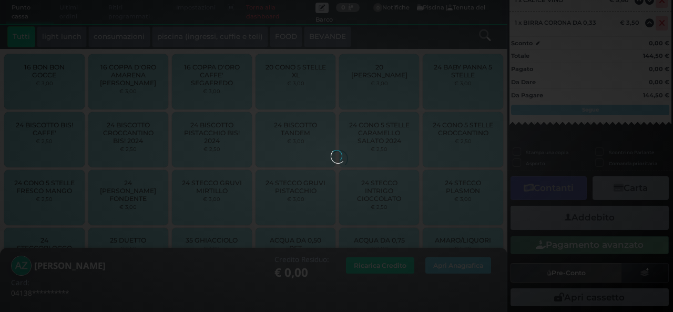
scroll to position [236, 0]
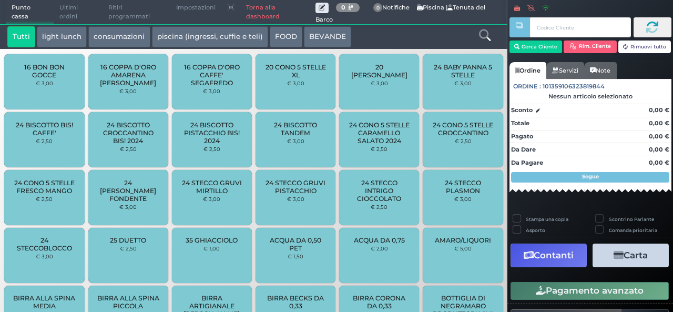
click at [264, 8] on link "Torna alla dashboard" at bounding box center [277, 13] width 75 height 24
